Goal: Information Seeking & Learning: Learn about a topic

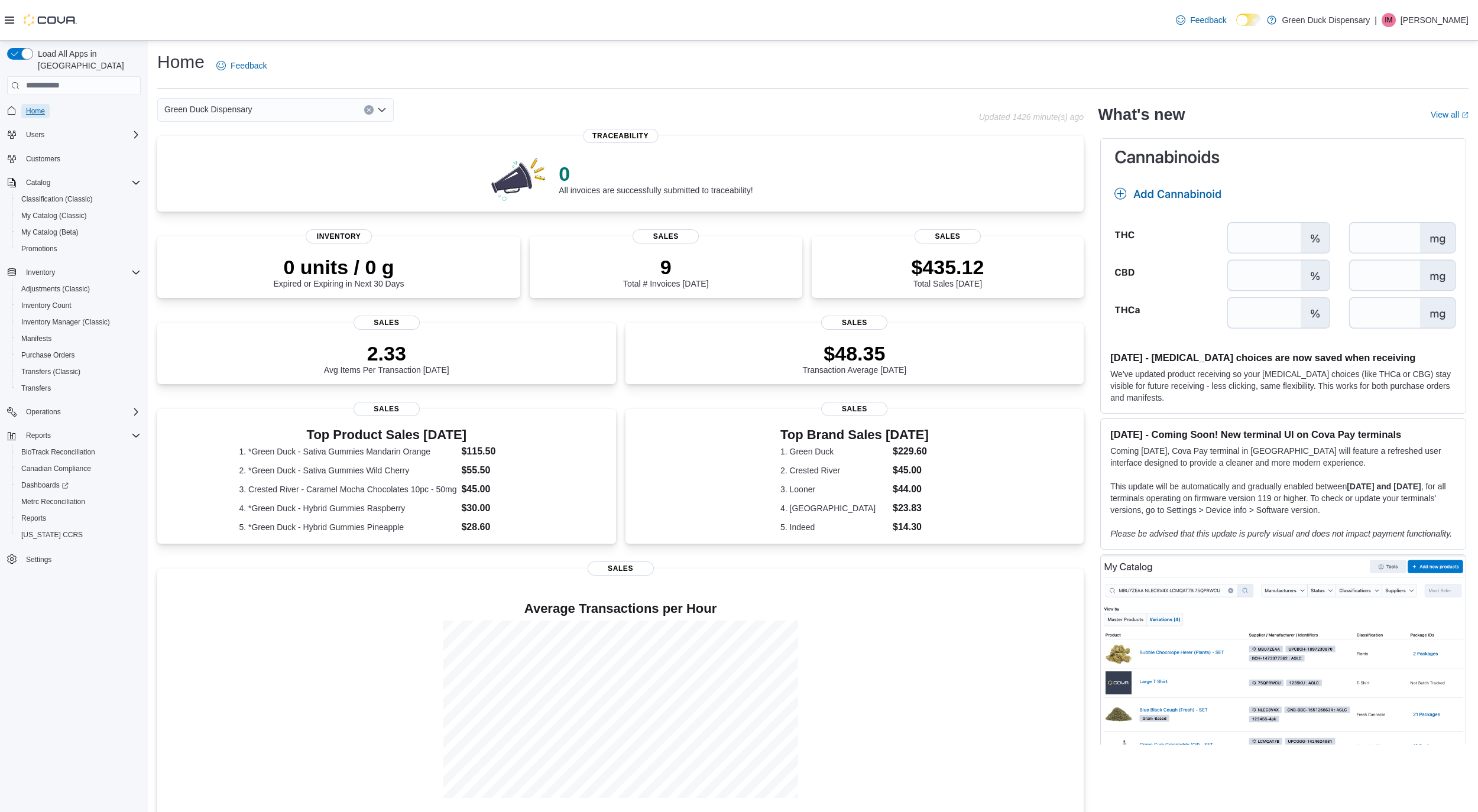
click at [43, 107] on span "Home" at bounding box center [36, 111] width 19 height 9
click at [62, 317] on span "Inventory Manager (Classic)" at bounding box center [66, 322] width 89 height 9
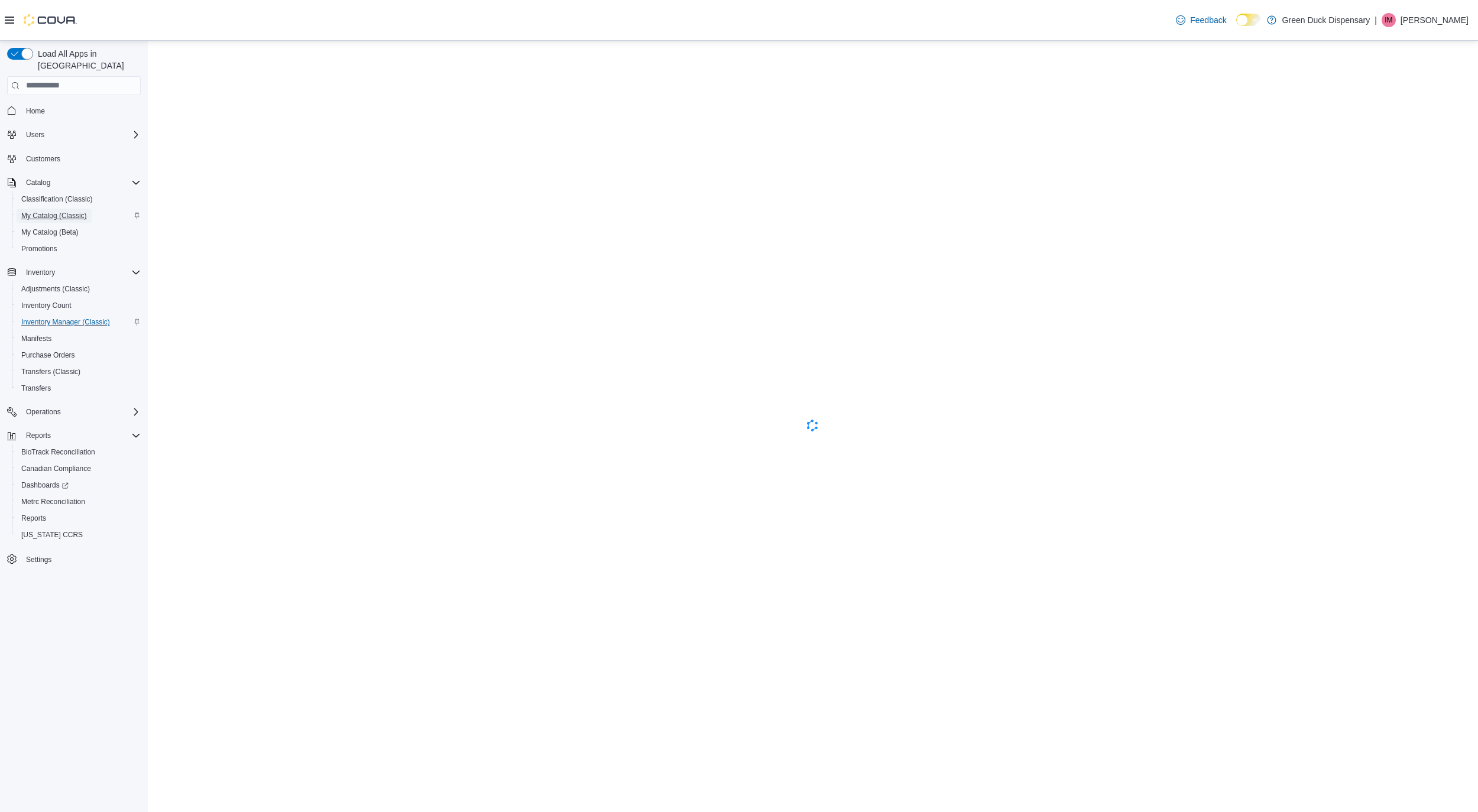
click at [55, 208] on span "My Catalog (Classic)" at bounding box center [54, 216] width 66 height 14
click at [55, 227] on span "My Catalog (Beta)" at bounding box center [50, 232] width 57 height 9
select select "**********"
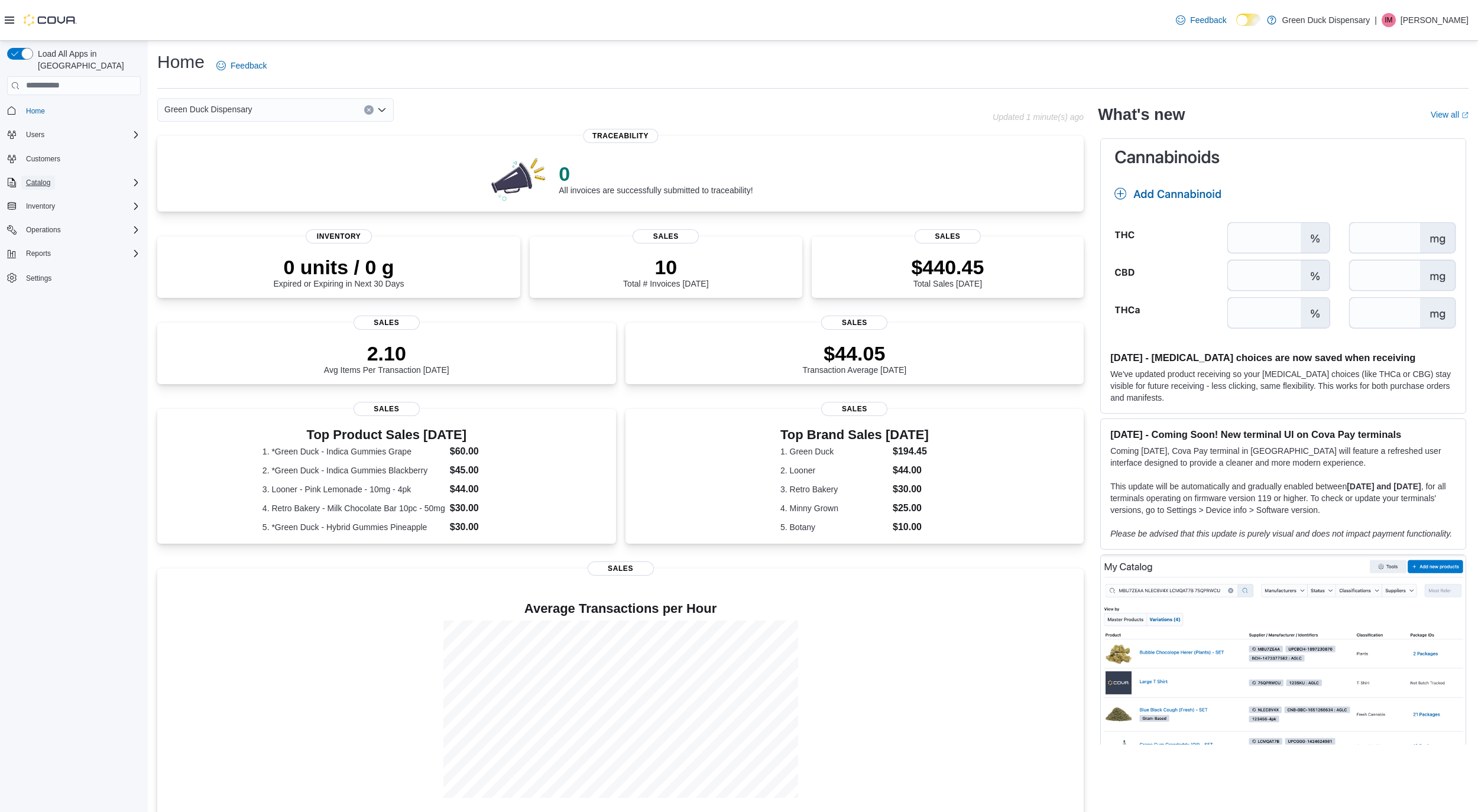
click at [40, 178] on span "Catalog" at bounding box center [38, 182] width 24 height 9
click at [39, 227] on span "My Catalog (Beta)" at bounding box center [50, 232] width 57 height 9
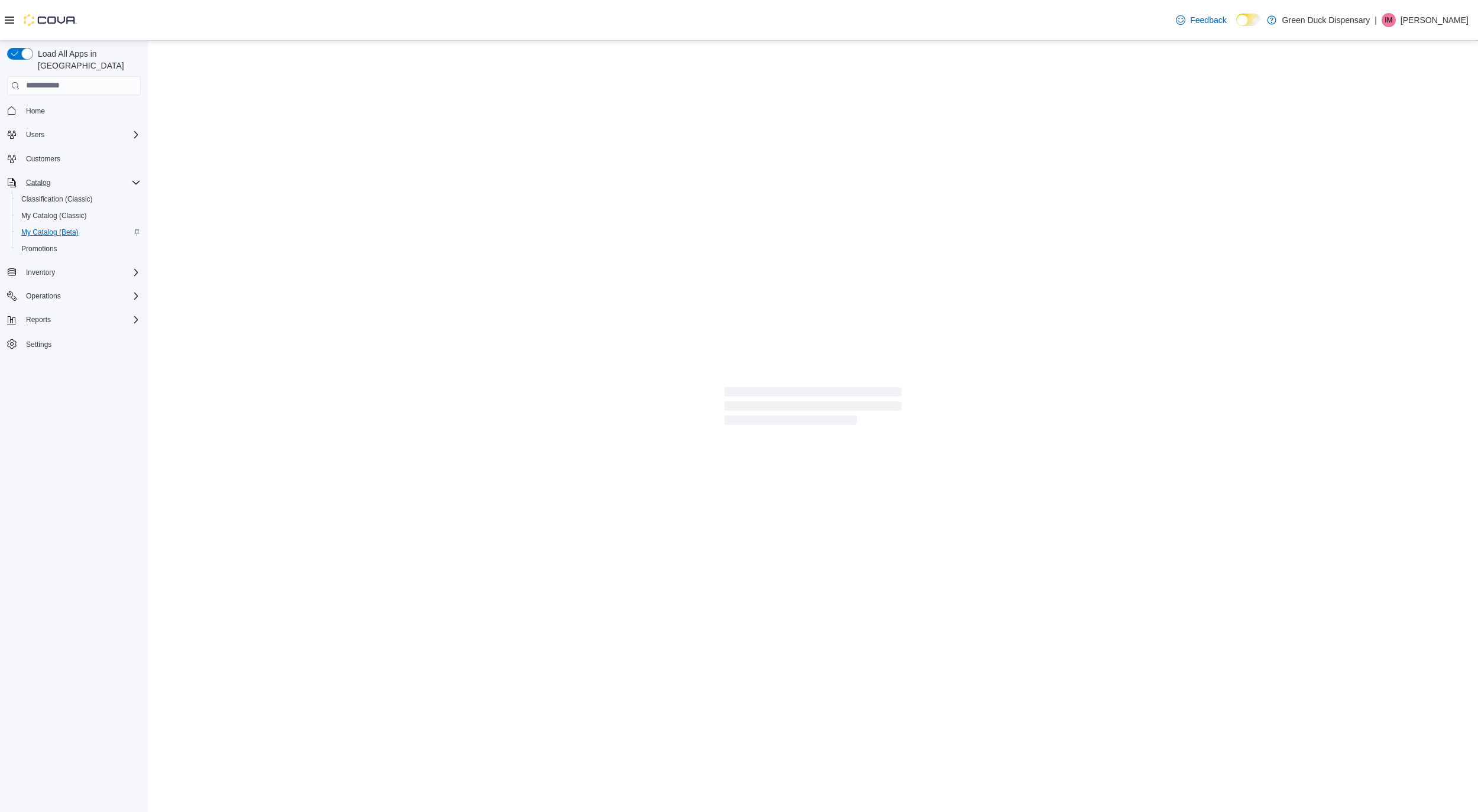
select select "**********"
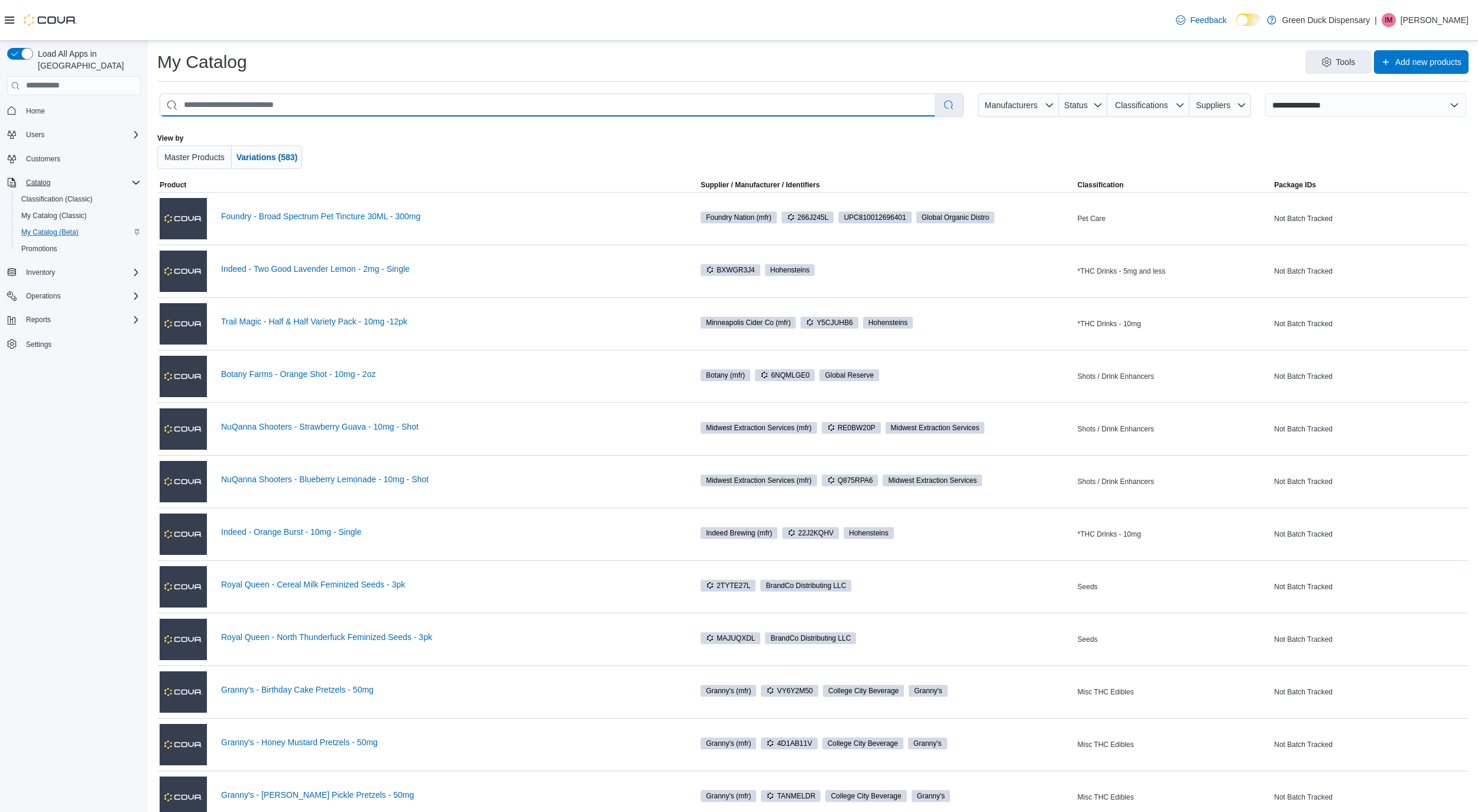
click at [363, 109] on input "search" at bounding box center [547, 105] width 775 height 23
click at [1156, 111] on span "Classifications" at bounding box center [1148, 105] width 73 height 24
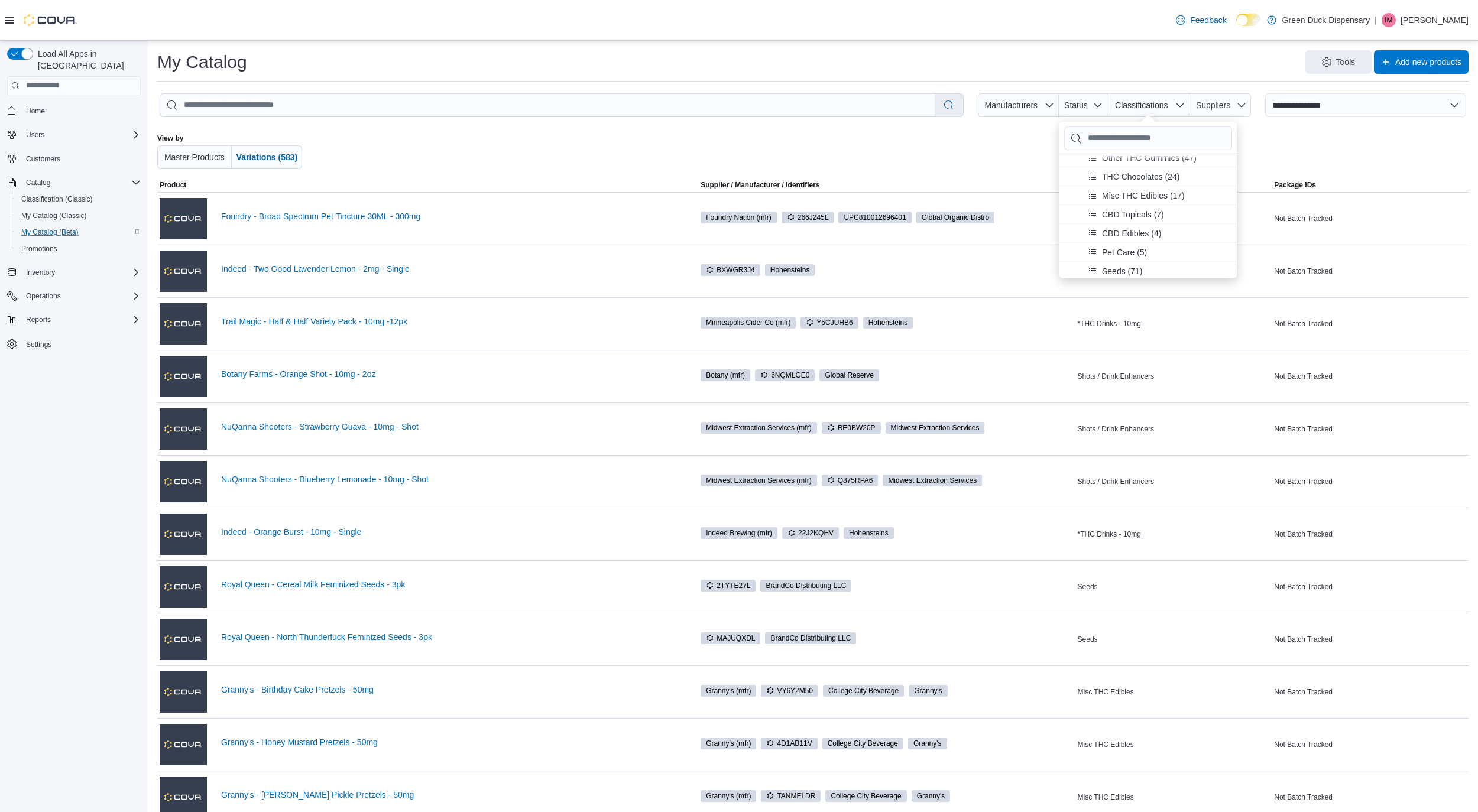
scroll to position [78, 0]
click at [1128, 217] on span "CBD Topicals (7)" at bounding box center [1133, 219] width 62 height 12
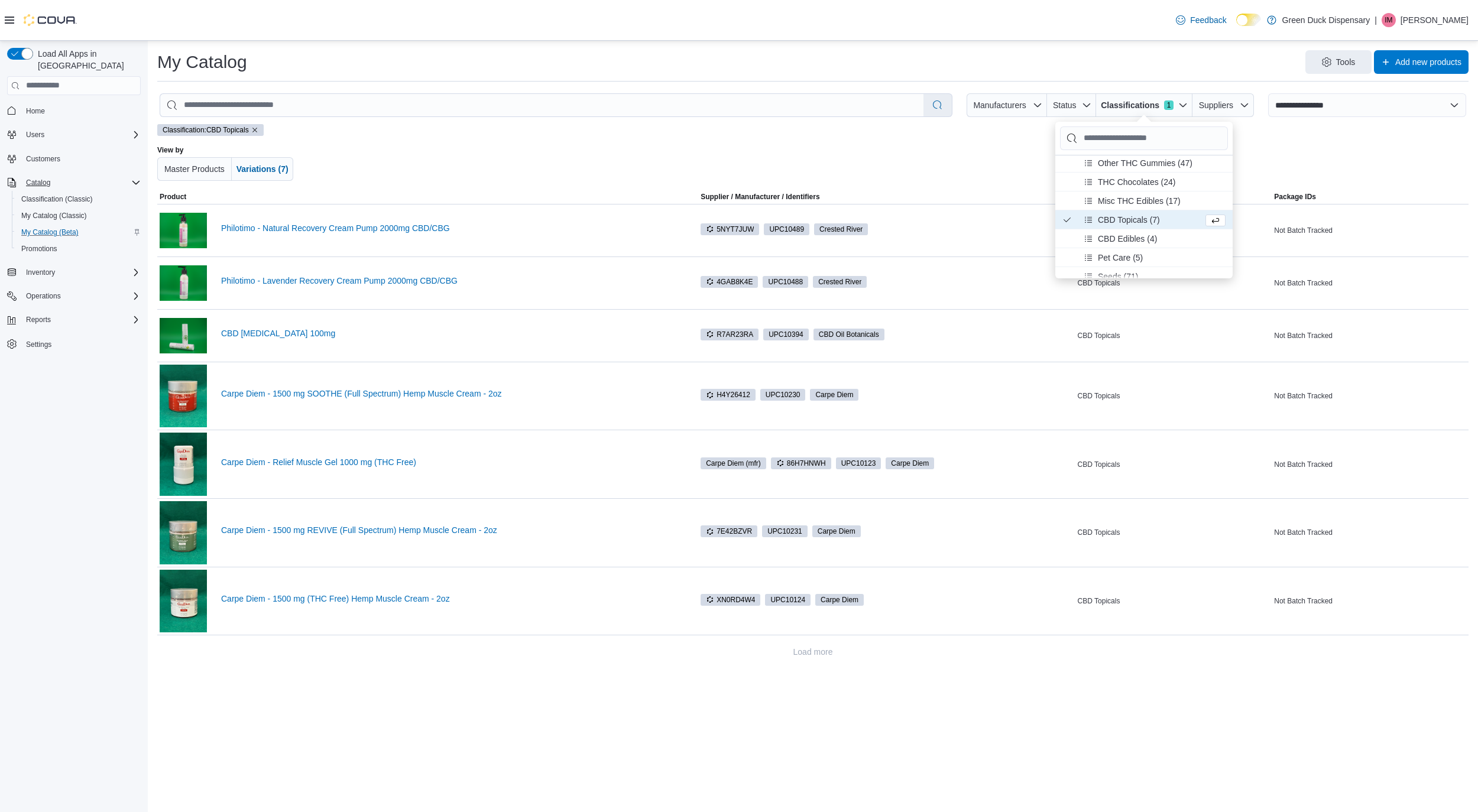
click at [1310, 136] on div "Classification: CBD Topicals View by Master Products Variations (7)" at bounding box center [812, 157] width 1311 height 66
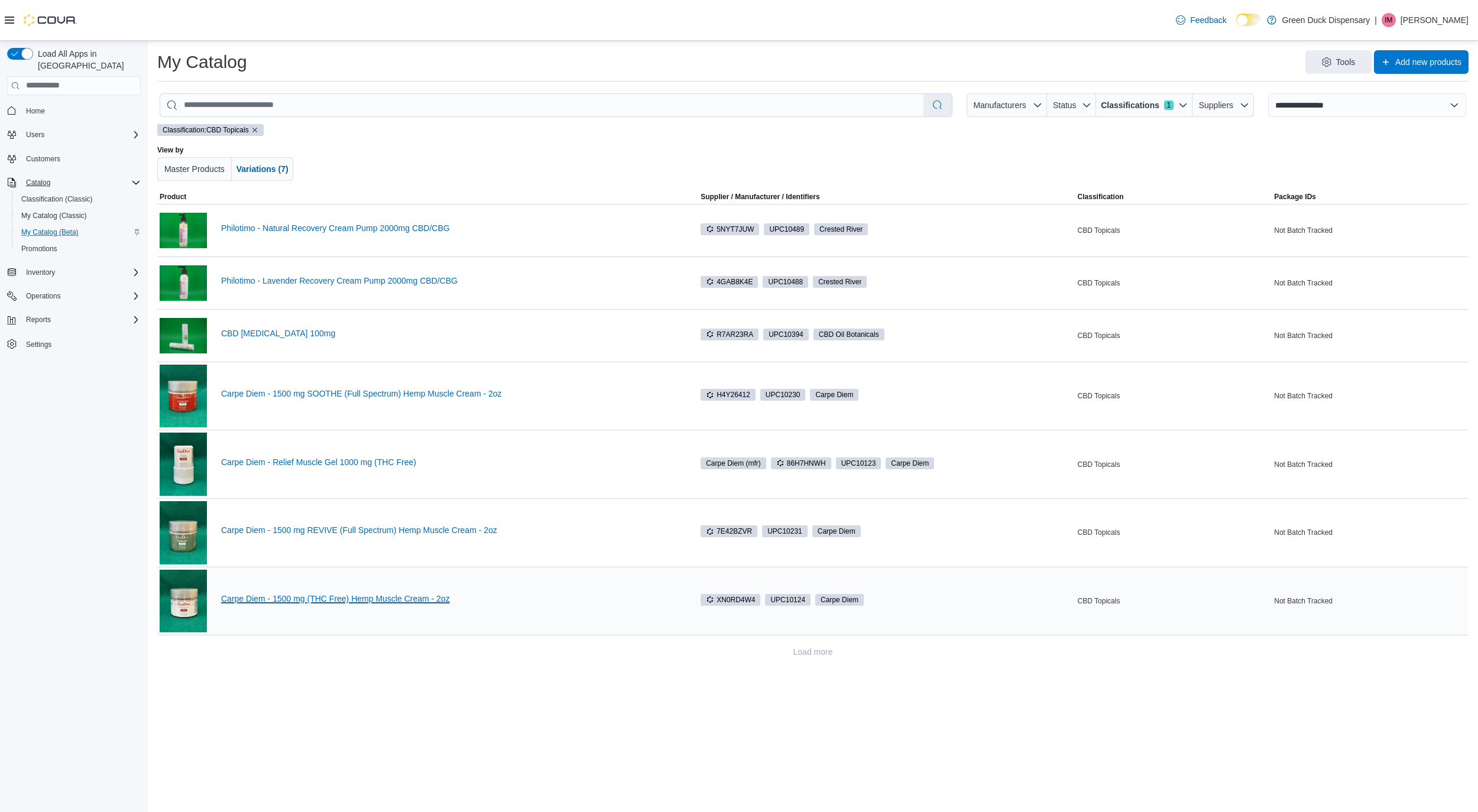
click at [289, 597] on link "Carpe Diem - 1500 mg (THC Free) Hemp Muscle Cream - 2oz" at bounding box center [450, 599] width 458 height 9
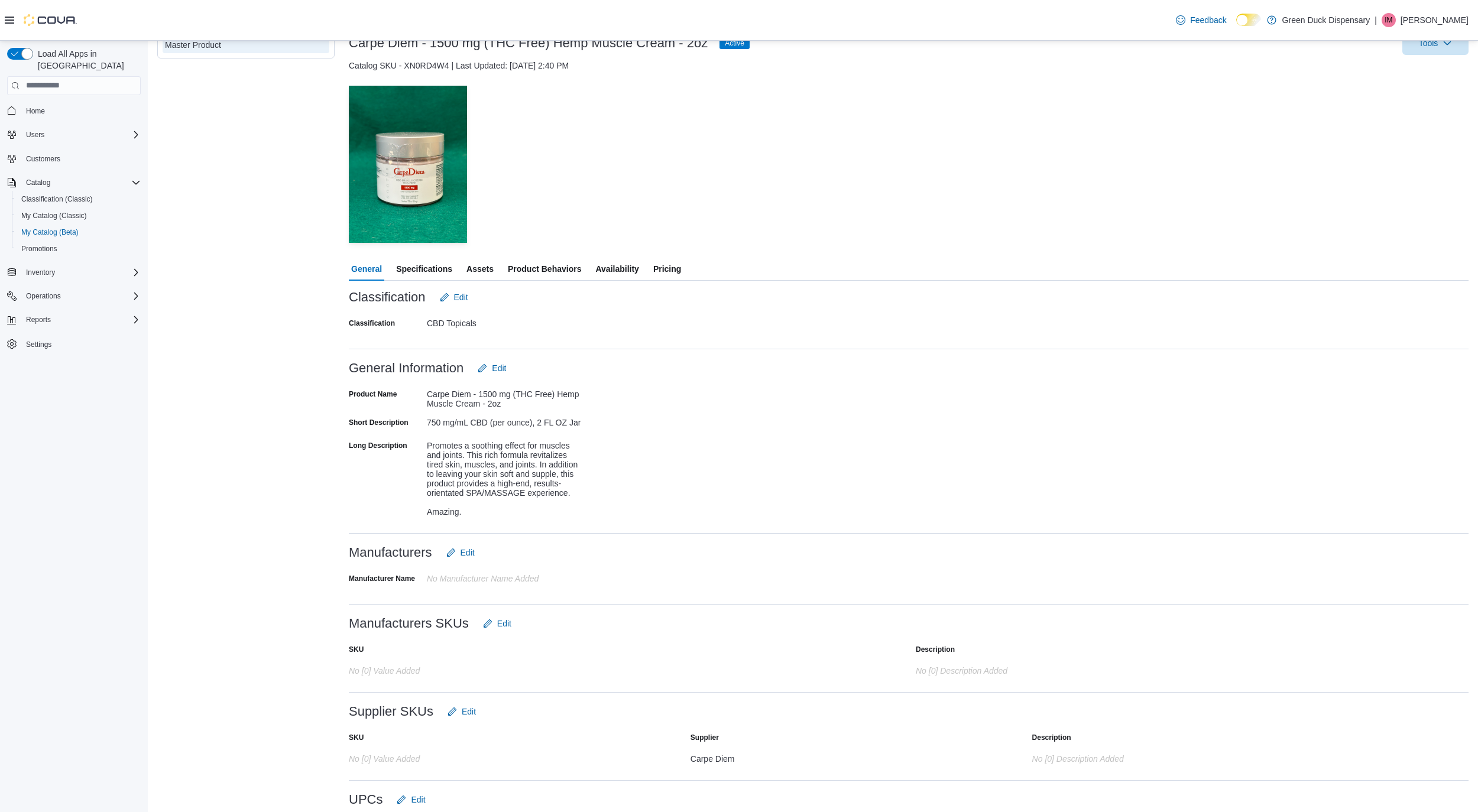
scroll to position [86, 0]
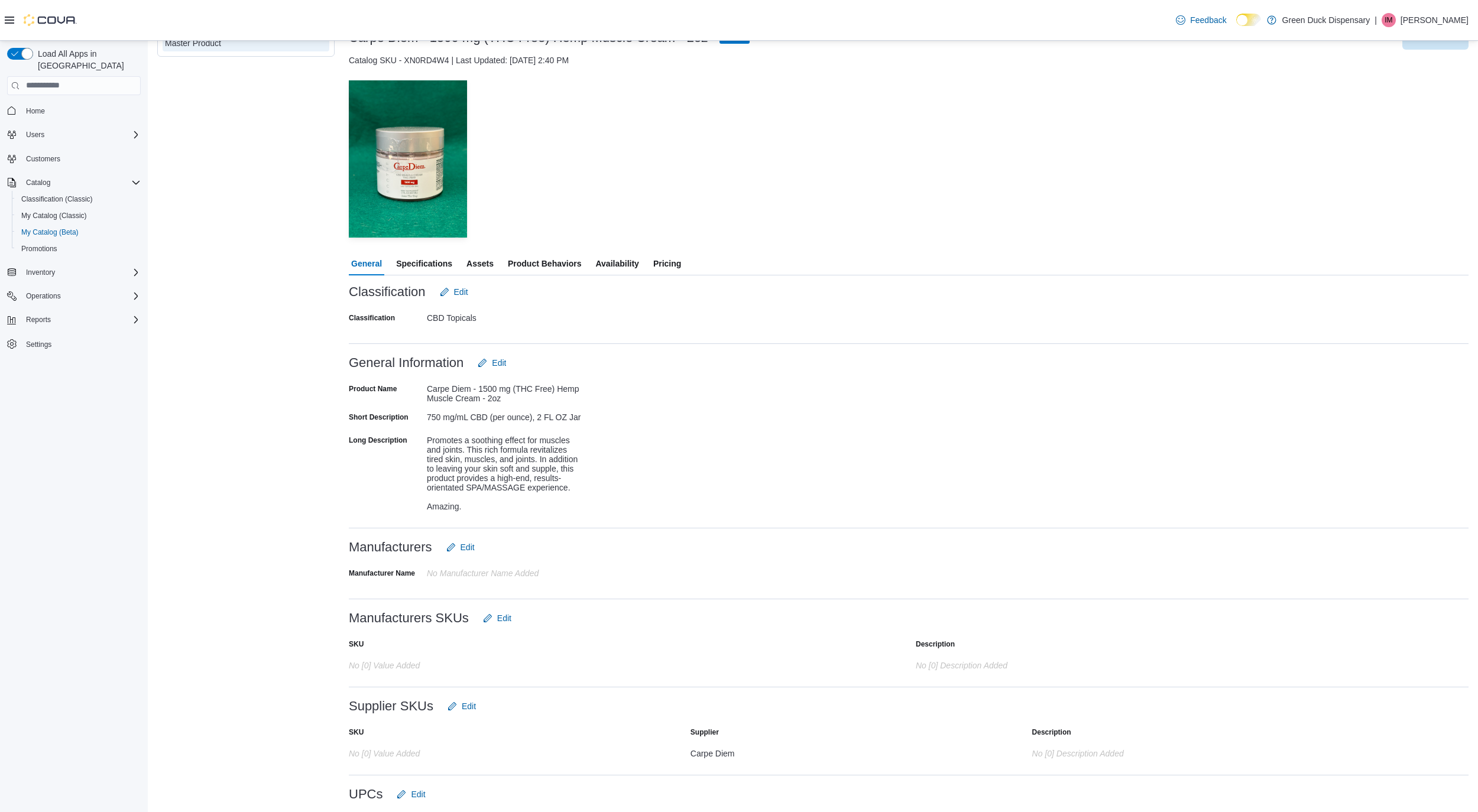
click at [666, 259] on span "Pricing" at bounding box center [667, 264] width 28 height 24
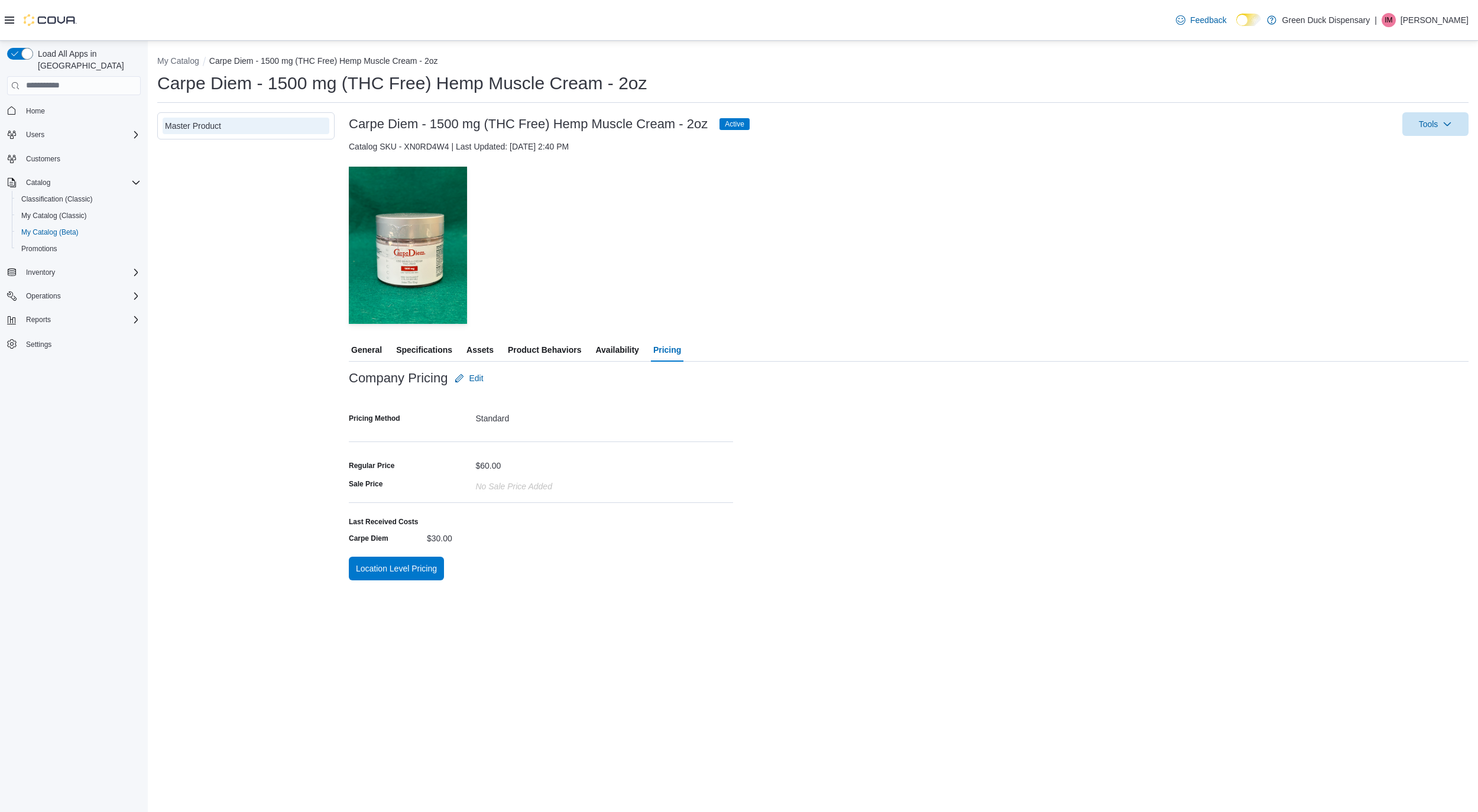
drag, startPoint x: 308, startPoint y: 113, endPoint x: 273, endPoint y: 72, distance: 53.9
click at [273, 72] on div "My Catalog Carpe Diem - 1500 mg (THC Free) Hemp Muscle Cream - 2oz Carpe Diem -…" at bounding box center [812, 318] width 1311 height 526
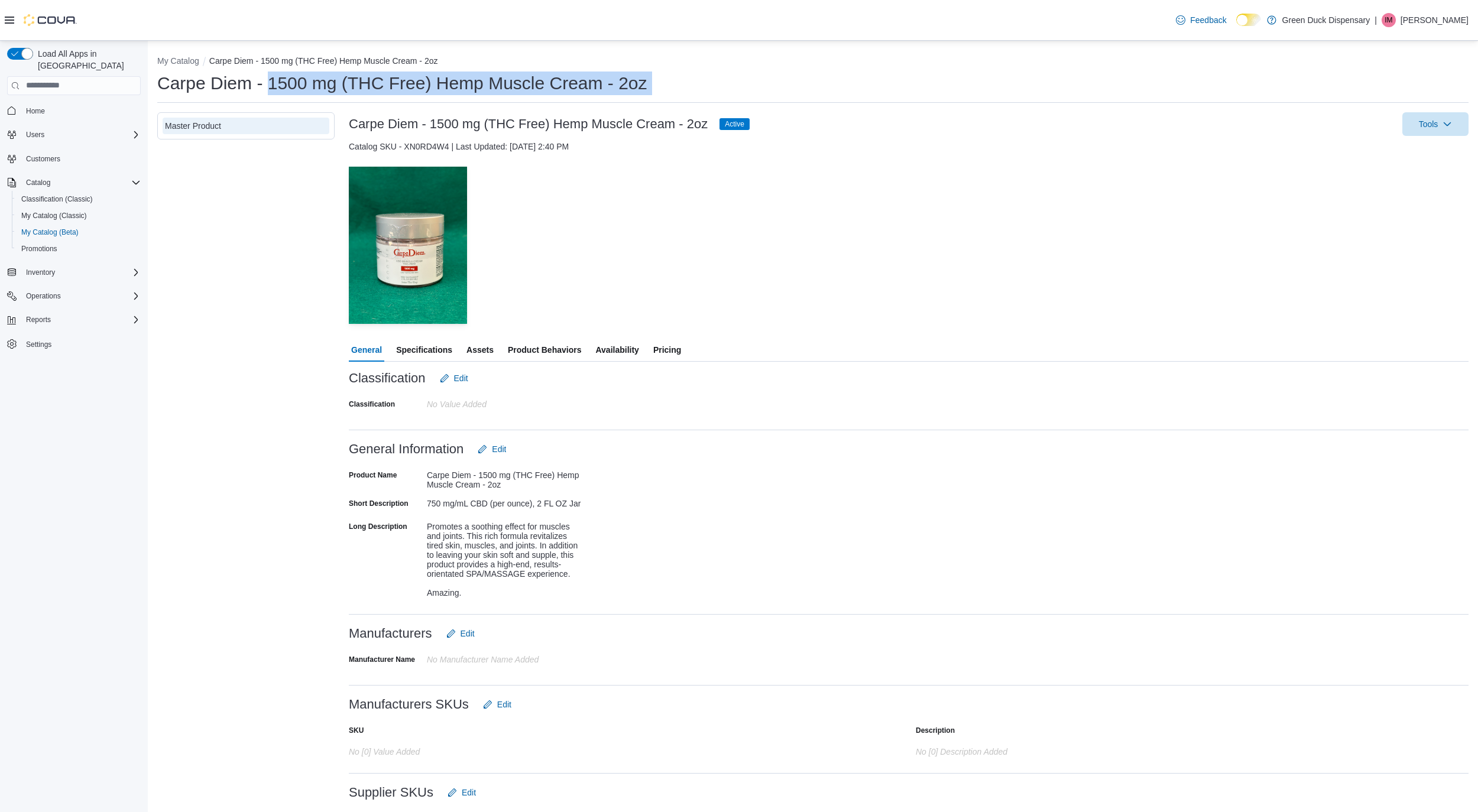
scroll to position [86, 0]
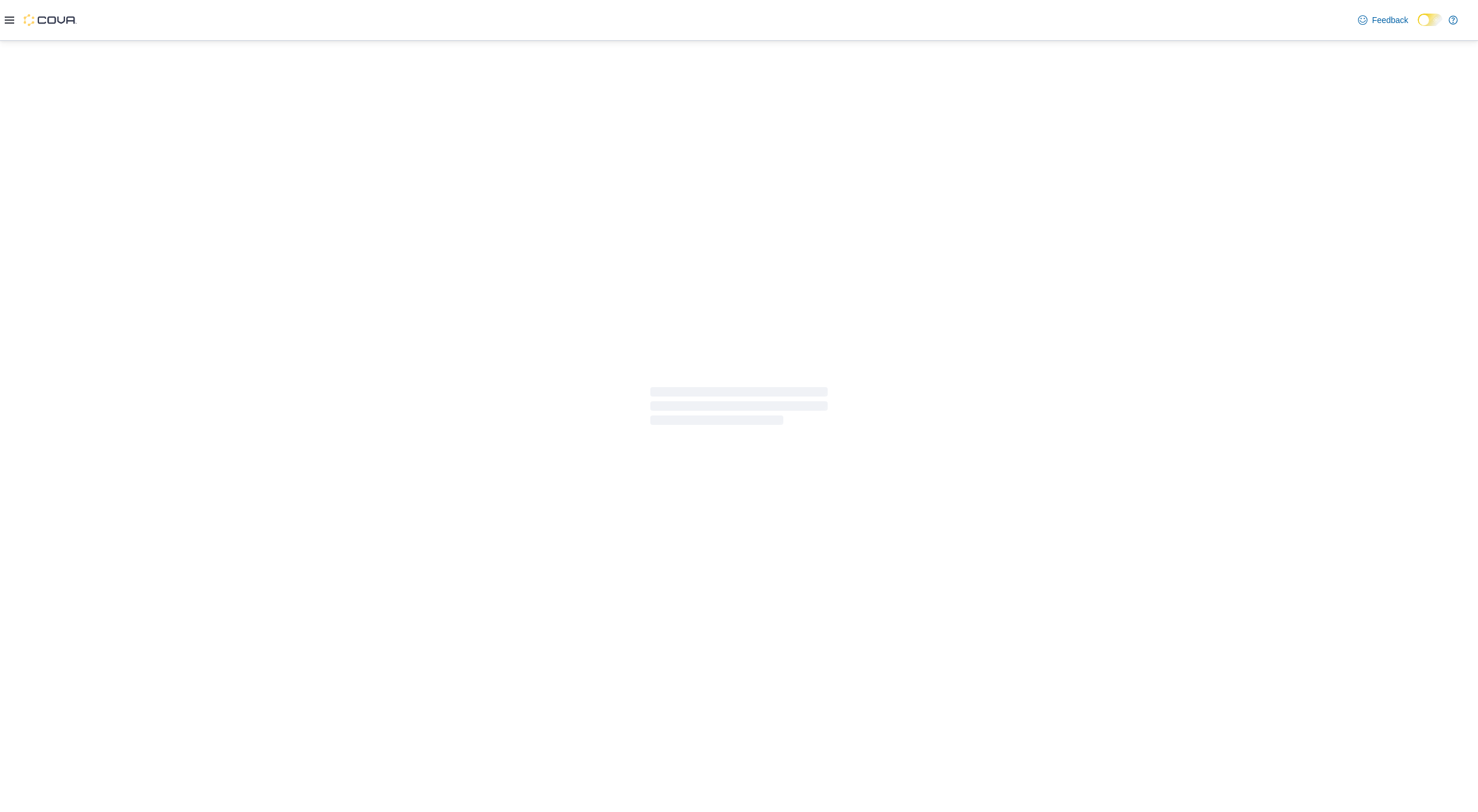
select select "**********"
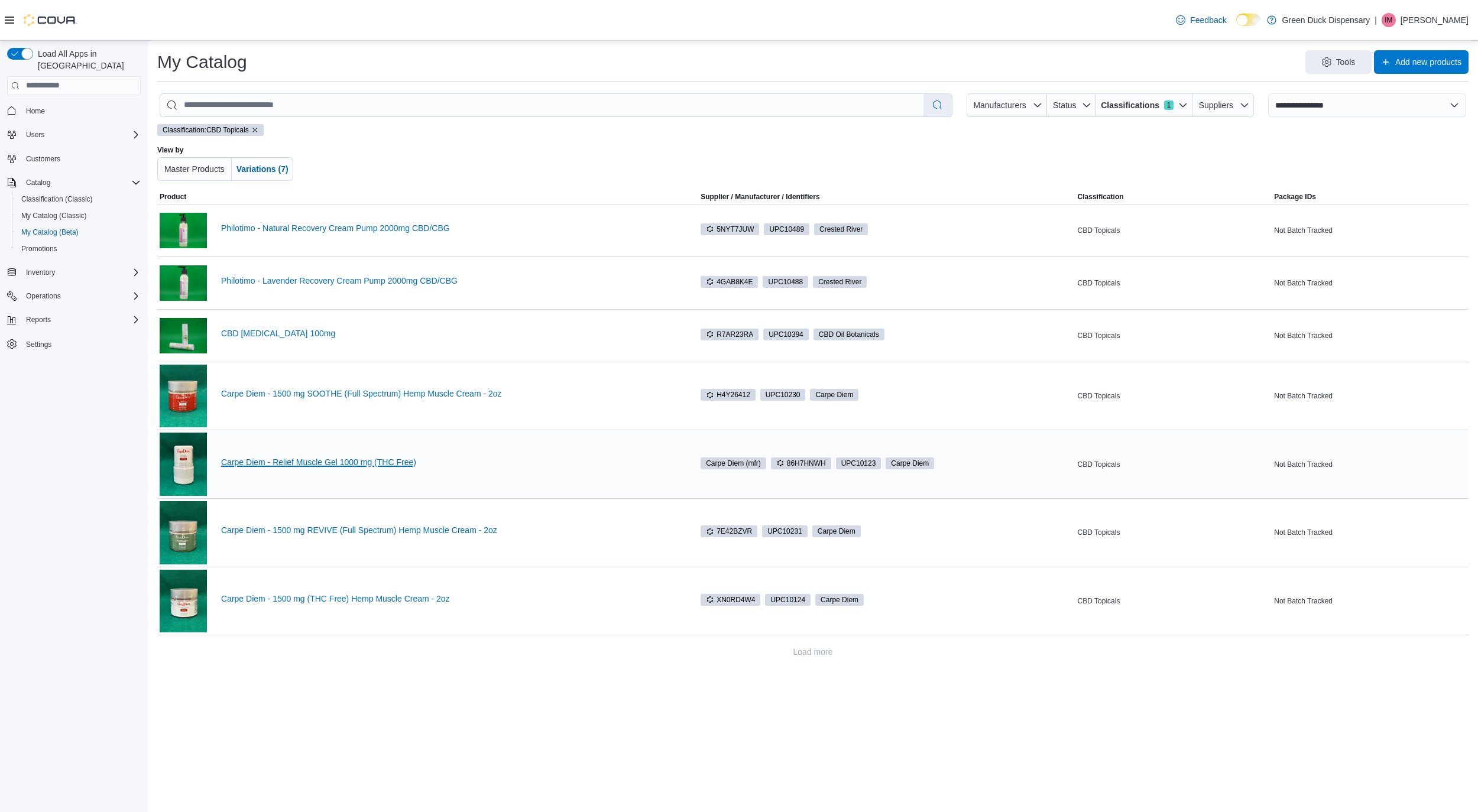
click at [287, 459] on link "Carpe Diem - Relief Muscle Gel 1000 mg (THC Free)" at bounding box center [450, 462] width 458 height 9
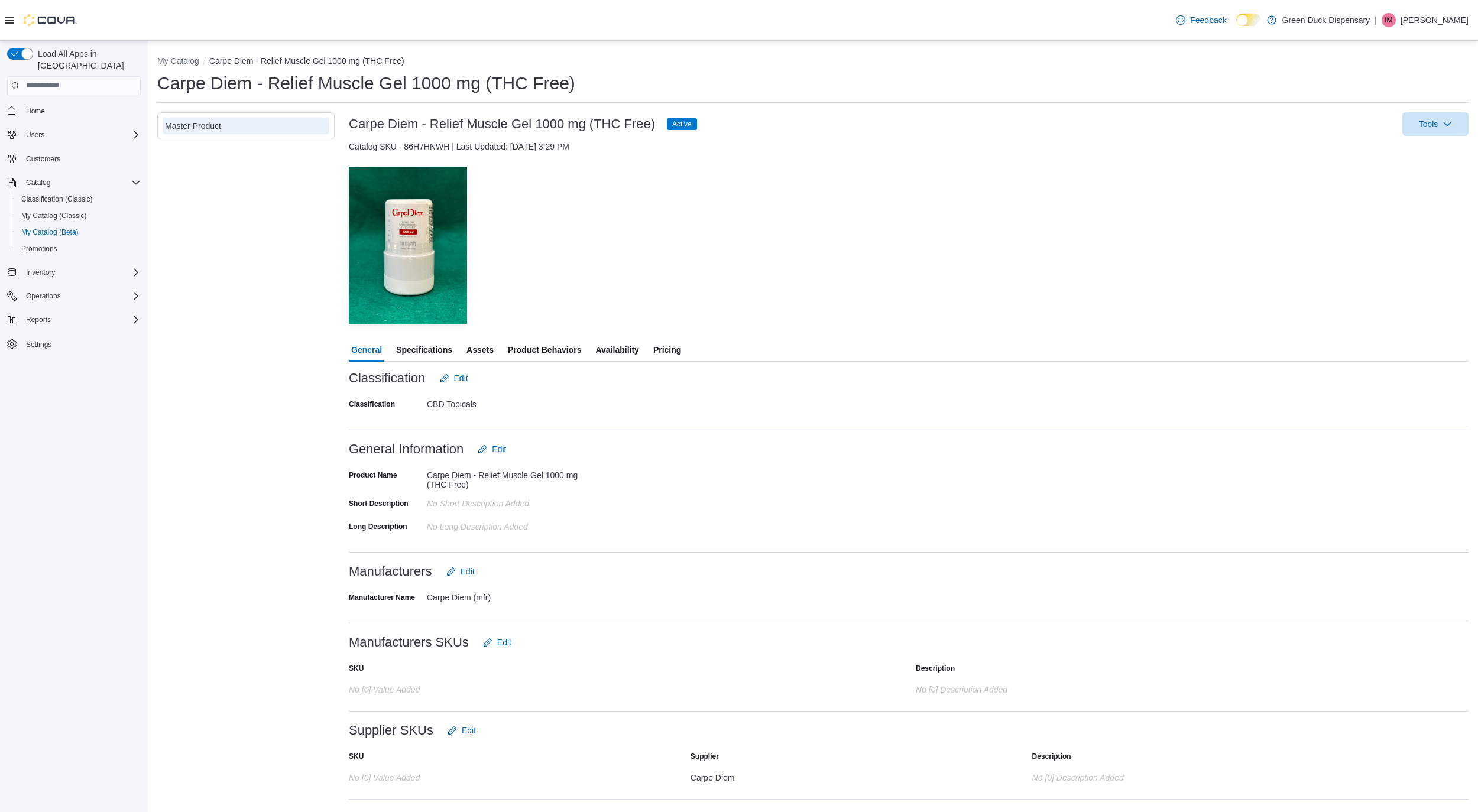
click at [673, 354] on span "Pricing" at bounding box center [667, 350] width 28 height 24
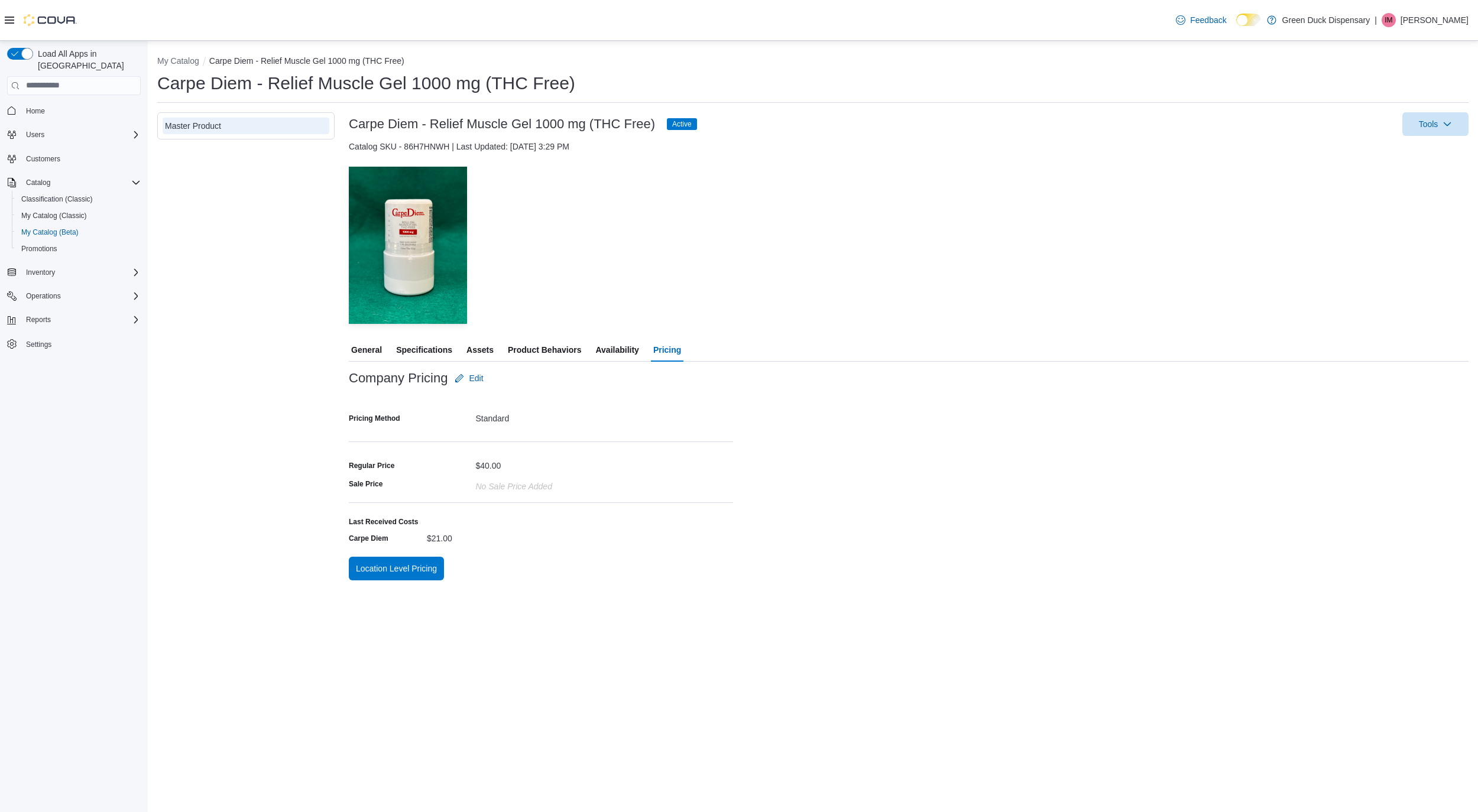
drag, startPoint x: 580, startPoint y: 527, endPoint x: 503, endPoint y: 450, distance: 108.9
click at [579, 526] on div "Last Received Costs Carpe Diem $21.00" at bounding box center [467, 532] width 236 height 30
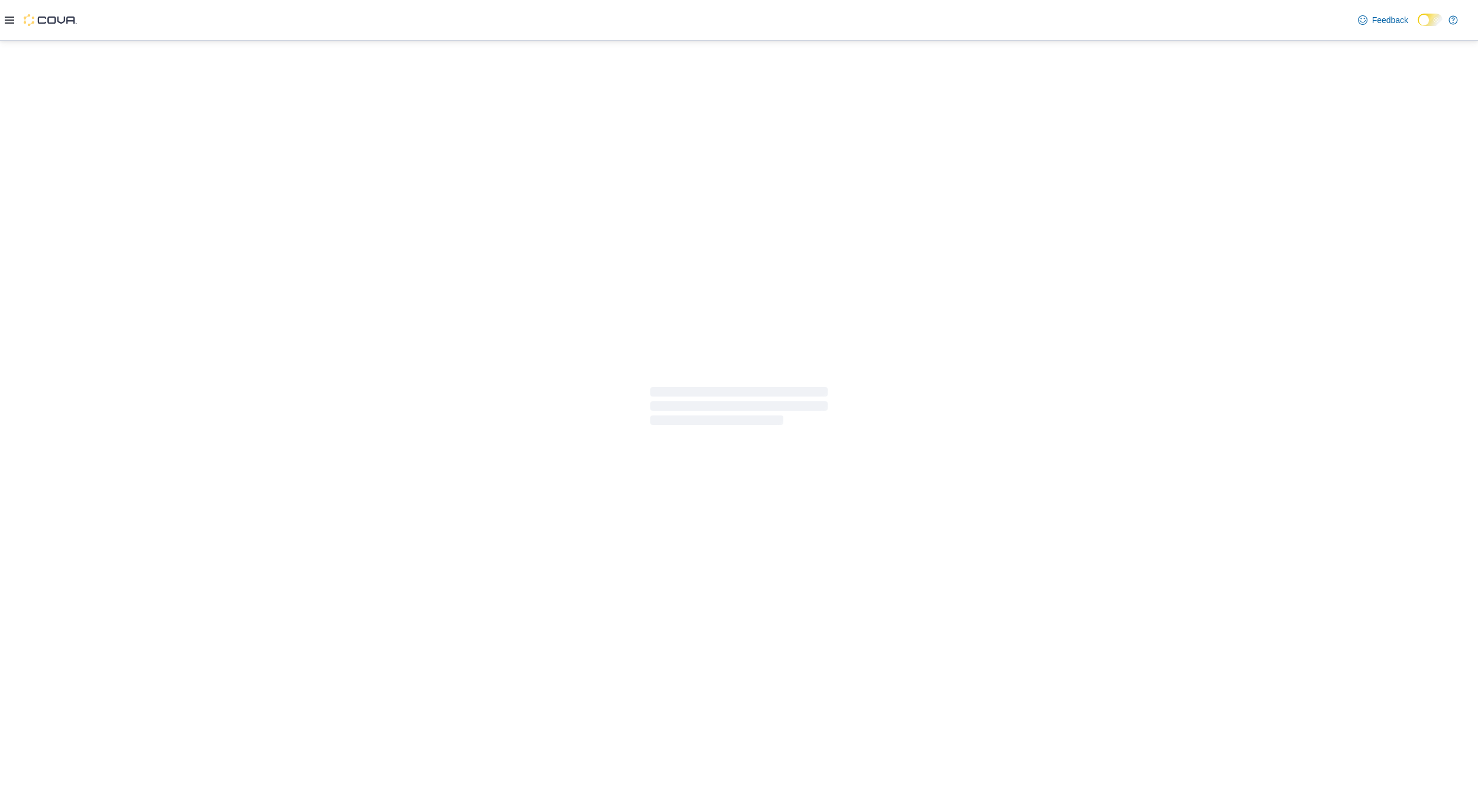
select select "**********"
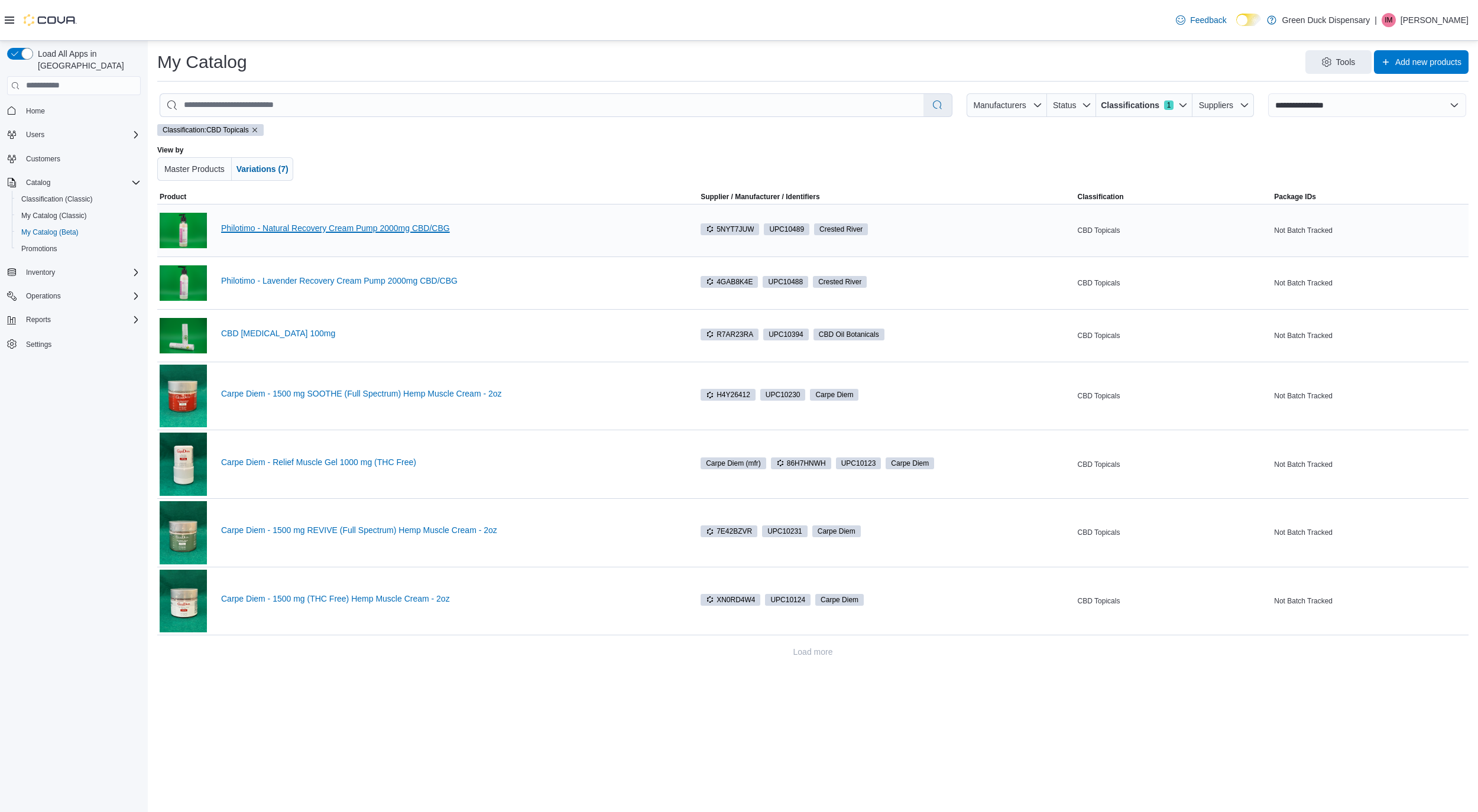
click at [297, 229] on link "Philotimo - Natural Recovery Cream Pump 2000mg CBD/CBG" at bounding box center [450, 228] width 458 height 9
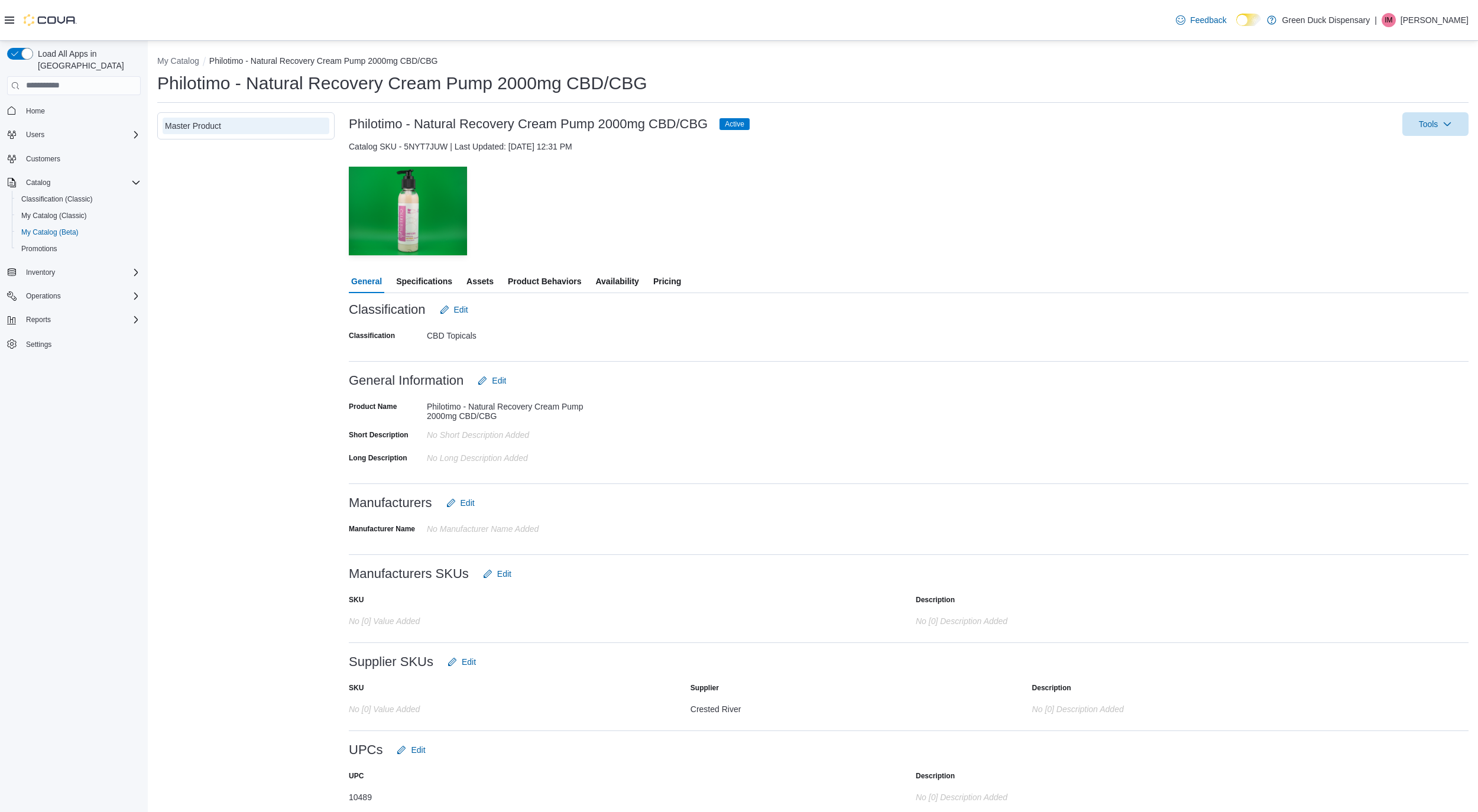
click at [668, 278] on span "Pricing" at bounding box center [667, 281] width 28 height 24
click at [180, 70] on div "My Catalog Philotimo - Natural Recovery Cream Pump 2000mg CBD/CBG Philotimo - N…" at bounding box center [812, 433] width 1311 height 756
click at [181, 61] on button "My Catalog" at bounding box center [178, 61] width 42 height 9
select select "**********"
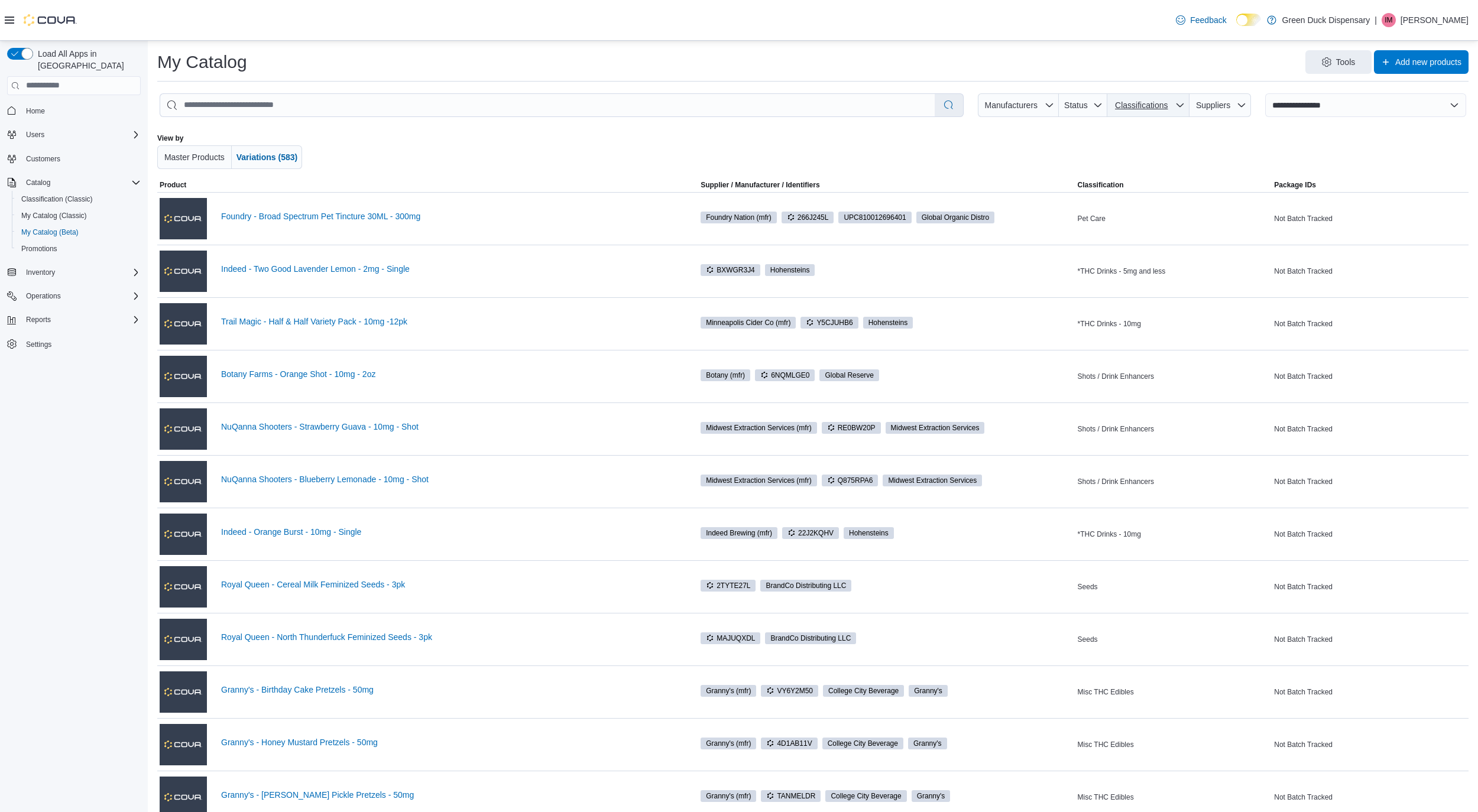
click at [1127, 109] on span "Classifications" at bounding box center [1141, 105] width 53 height 9
click at [1134, 230] on span "CBD Edibles (4)" at bounding box center [1131, 230] width 59 height 12
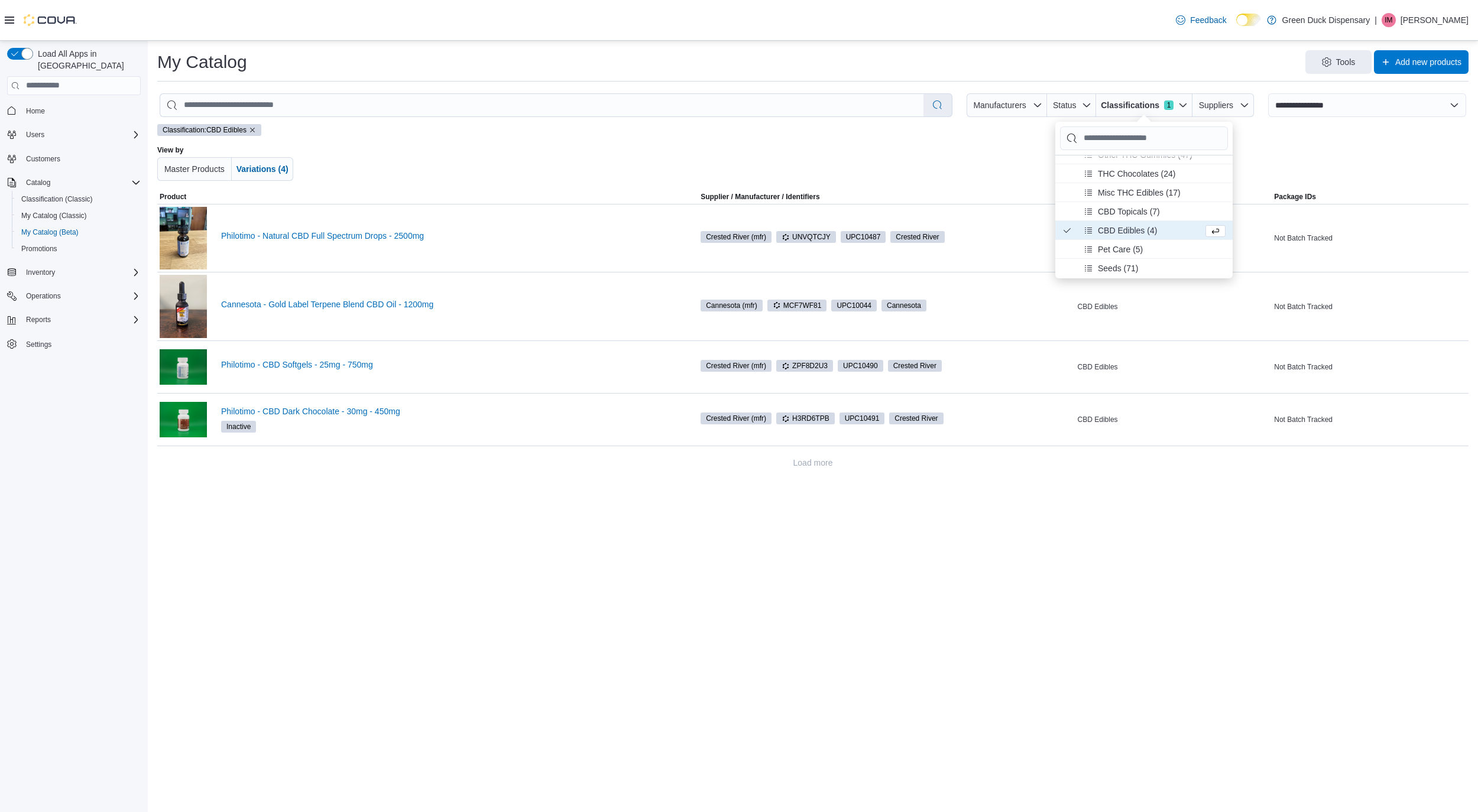
click at [968, 174] on div at bounding box center [812, 163] width 770 height 36
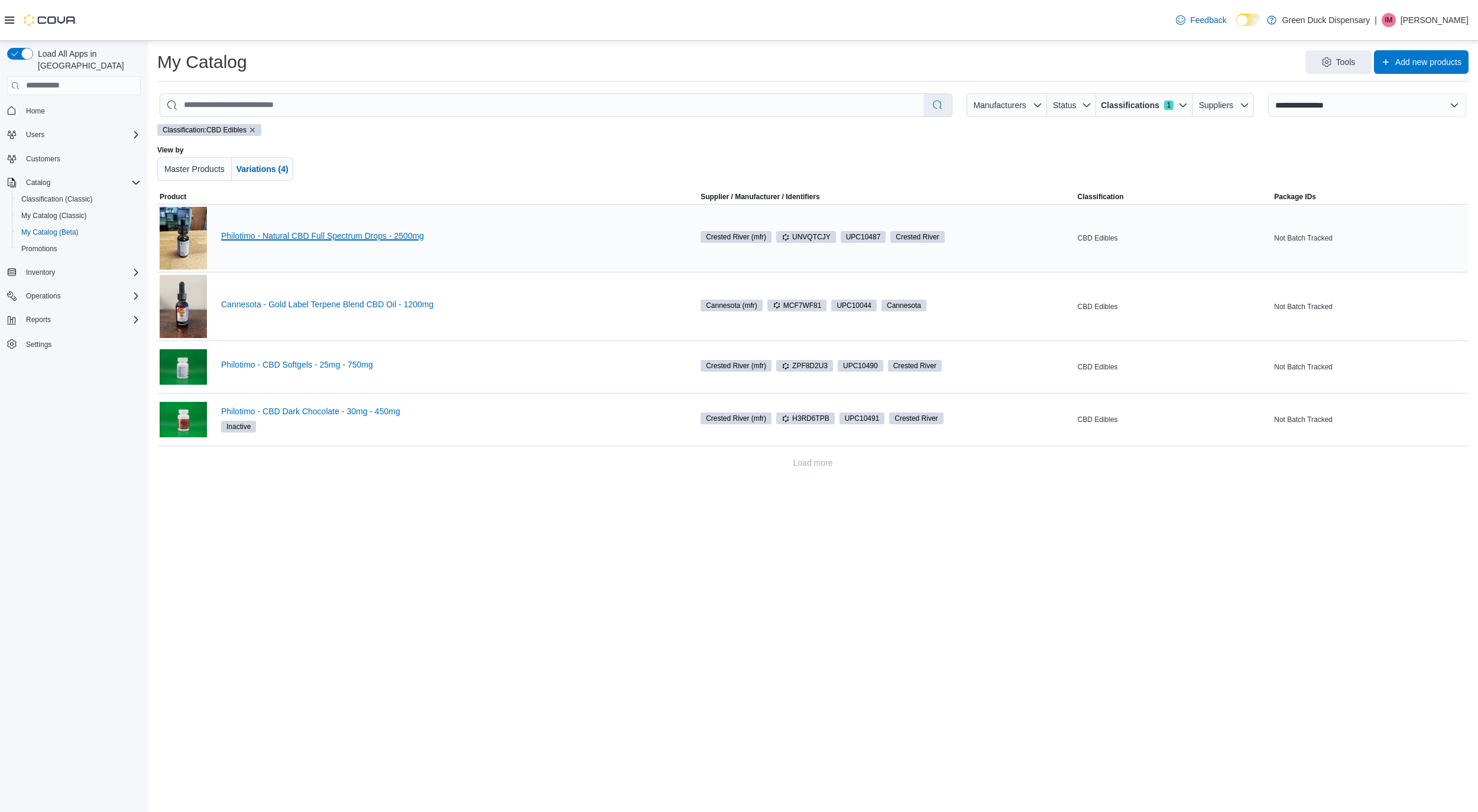
click at [383, 237] on link "Philotimo - Natural CBD Full Spectrum Drops - 2500mg" at bounding box center [450, 236] width 458 height 9
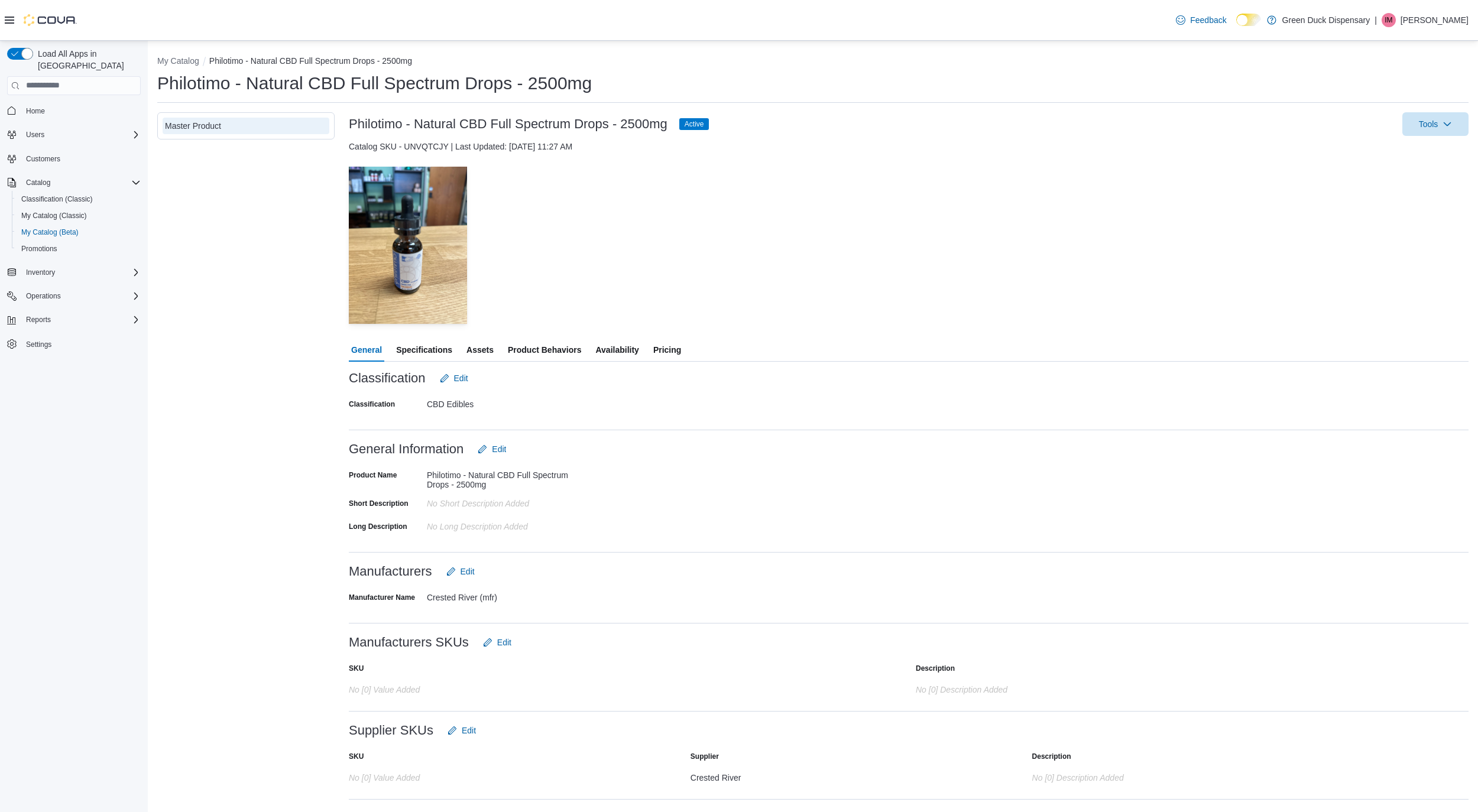
click at [671, 347] on span "Pricing" at bounding box center [667, 350] width 28 height 24
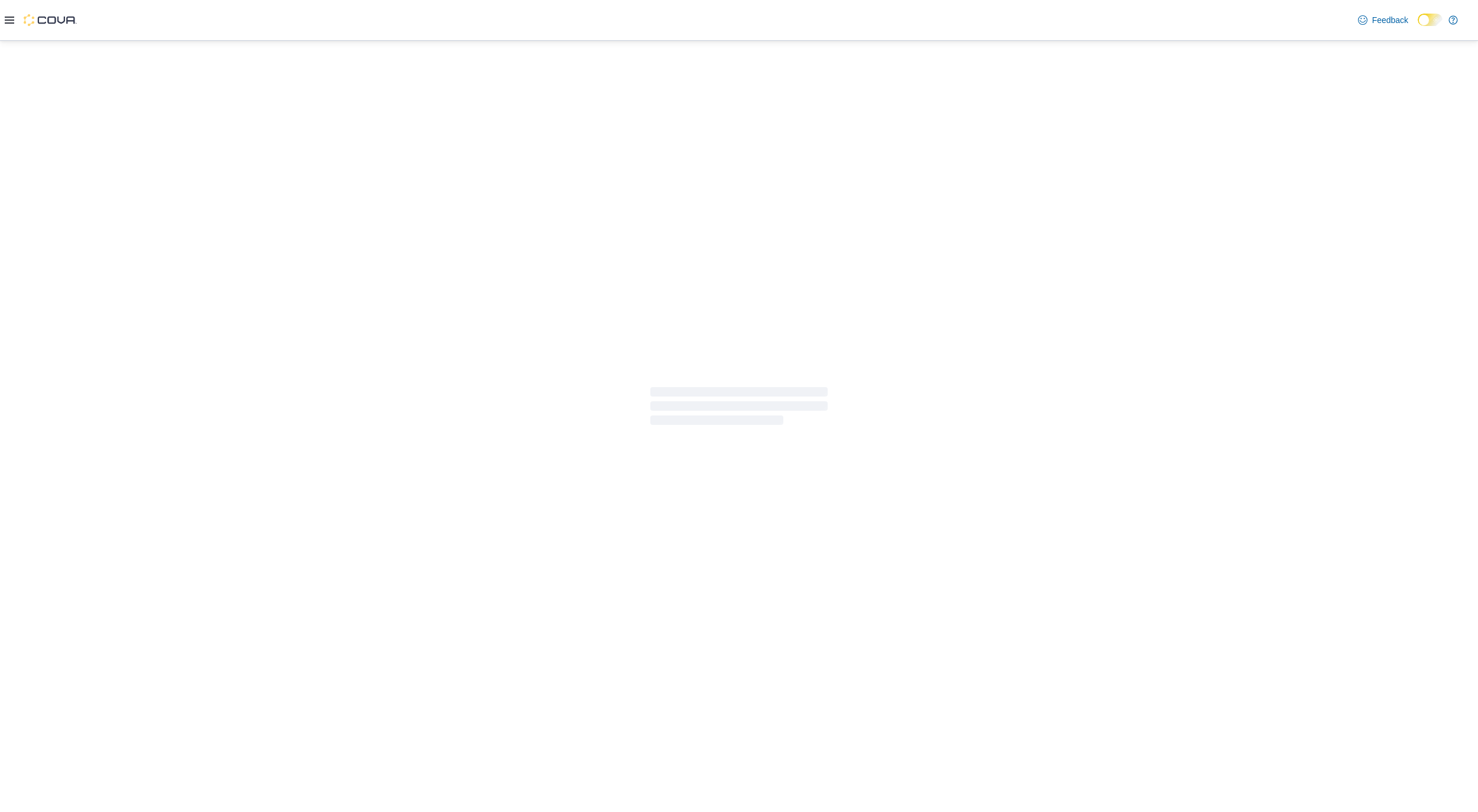
select select "**********"
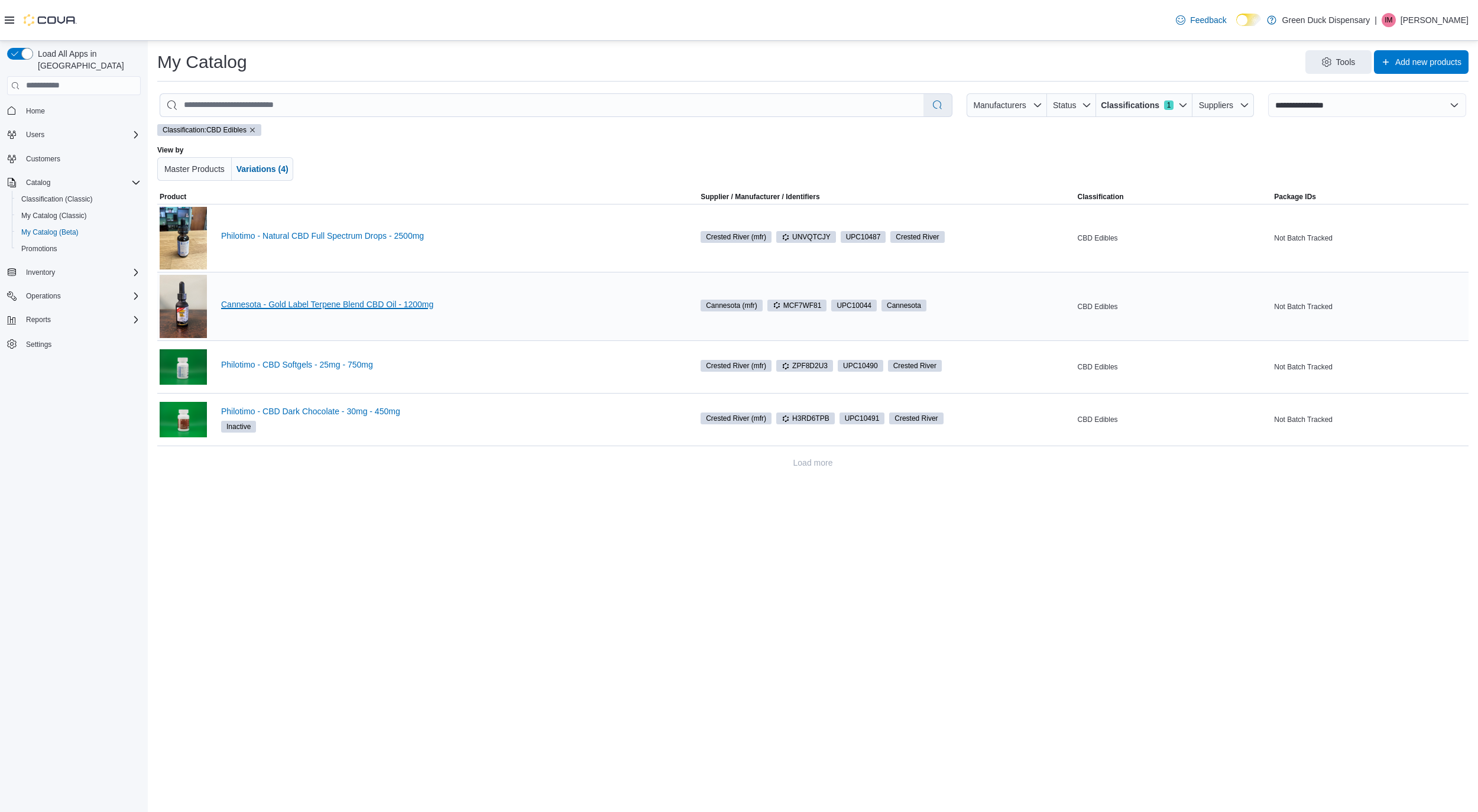
click at [389, 303] on link "Cannesota - Gold Label Terpene Blend CBD Oil - 1200mg" at bounding box center [450, 304] width 458 height 9
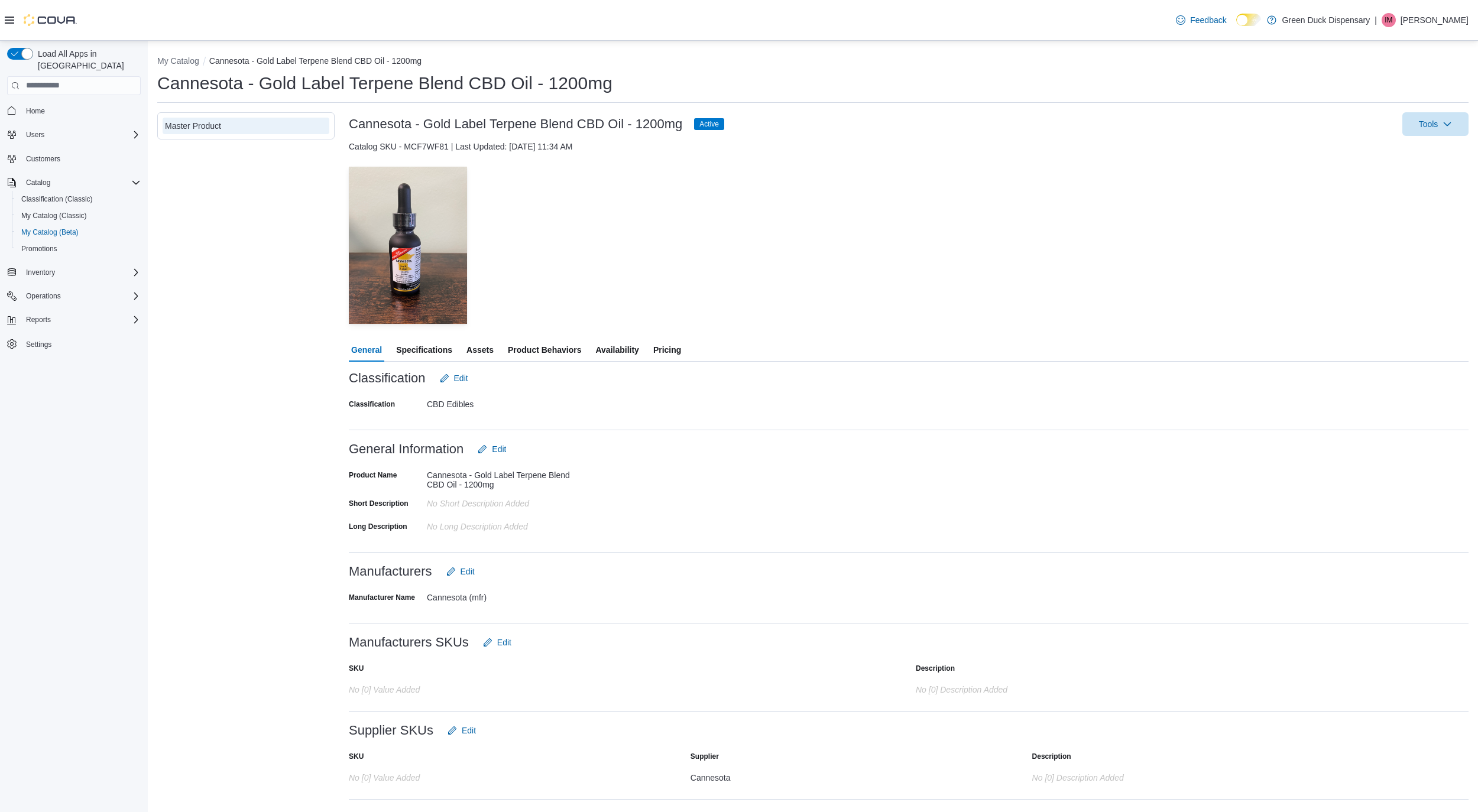
click at [673, 348] on span "Pricing" at bounding box center [667, 350] width 28 height 24
